Goal: Task Accomplishment & Management: Manage account settings

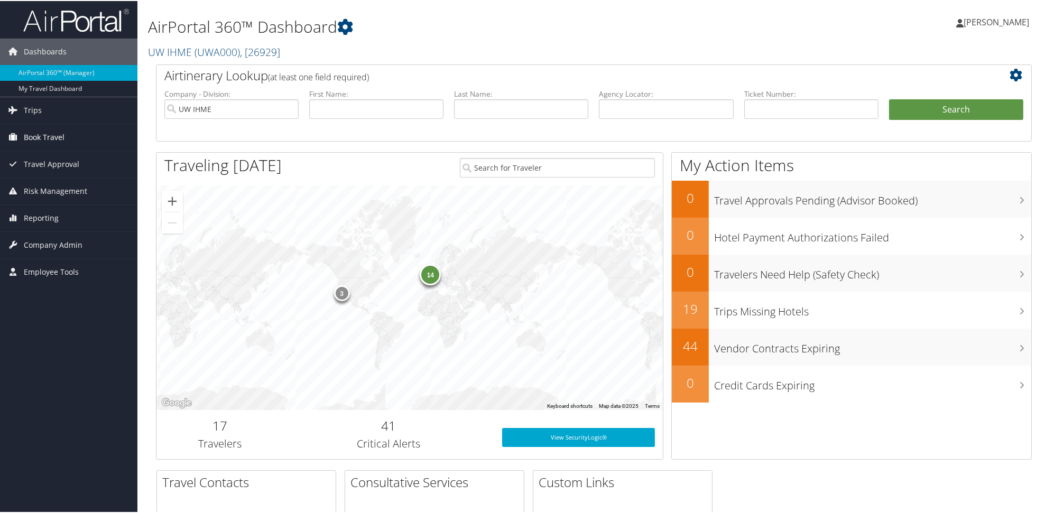
click at [51, 133] on span "Book Travel" at bounding box center [44, 136] width 41 height 26
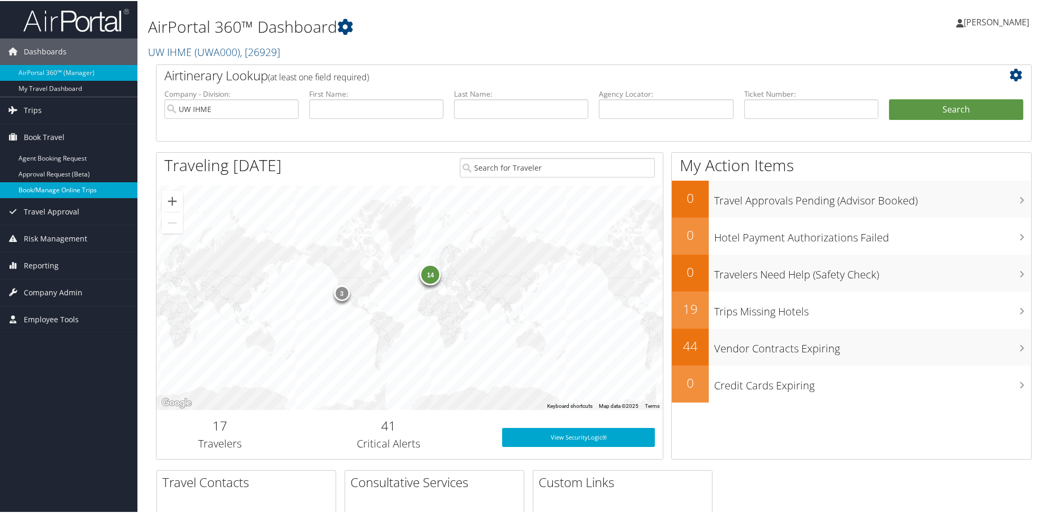
click at [92, 191] on link "Book/Manage Online Trips" at bounding box center [68, 189] width 137 height 16
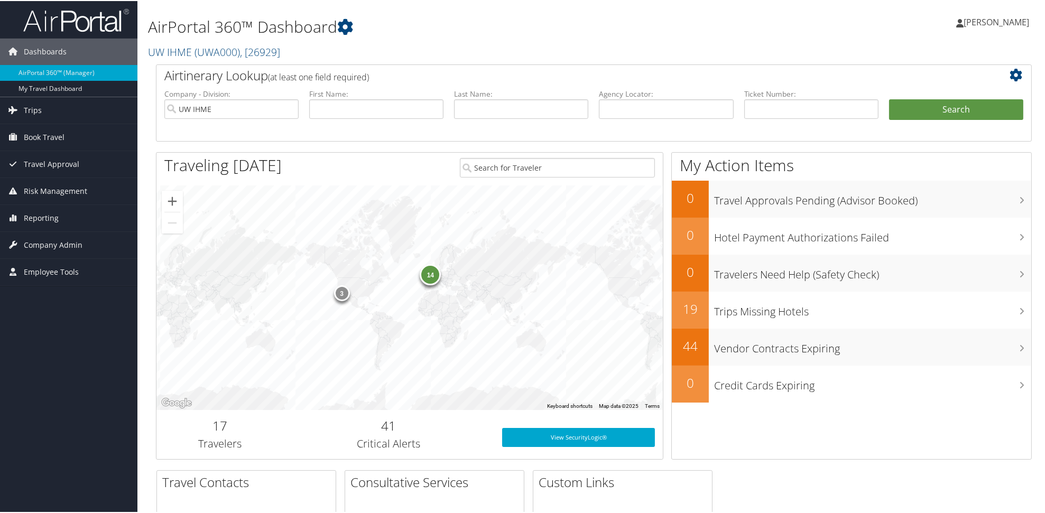
click at [975, 23] on span "[PERSON_NAME]" at bounding box center [996, 21] width 66 height 12
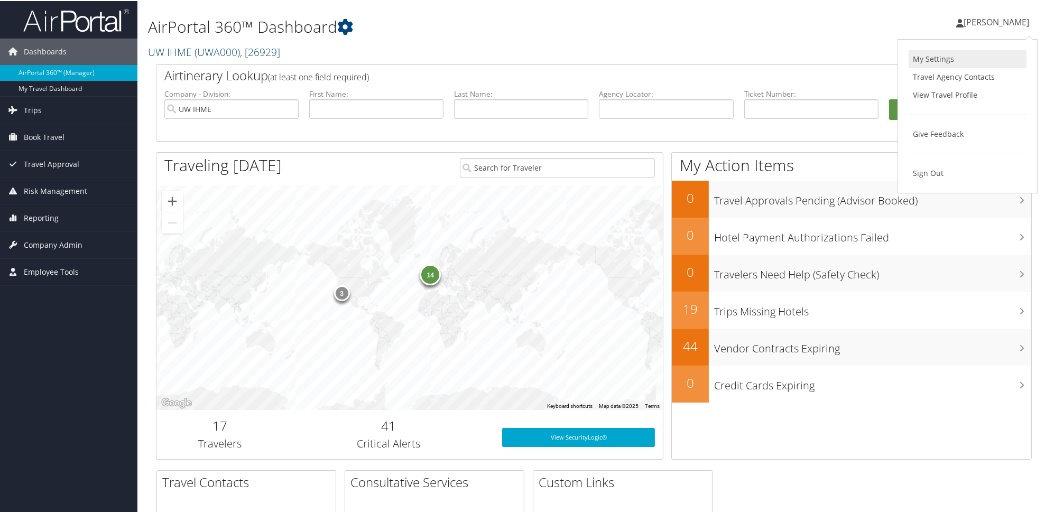
click at [953, 60] on link "My Settings" at bounding box center [967, 58] width 118 height 18
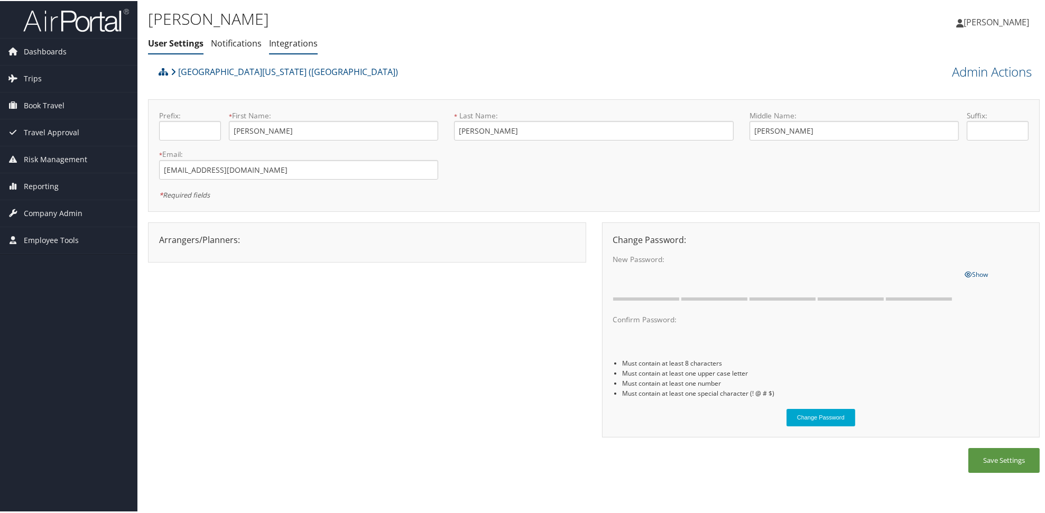
click at [318, 47] on link "Integrations" at bounding box center [293, 42] width 49 height 12
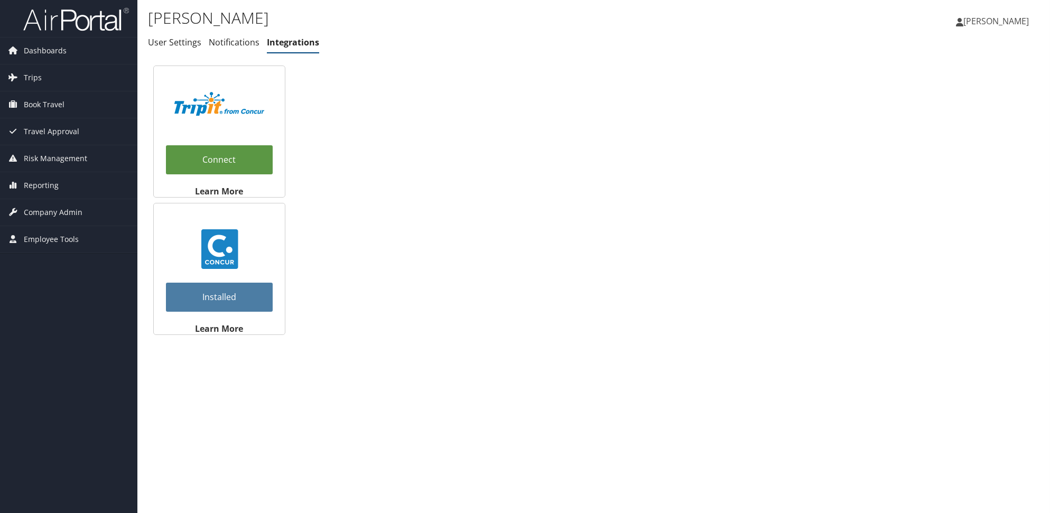
click at [199, 108] on img at bounding box center [219, 104] width 90 height 24
